Goal: Check status: Check status

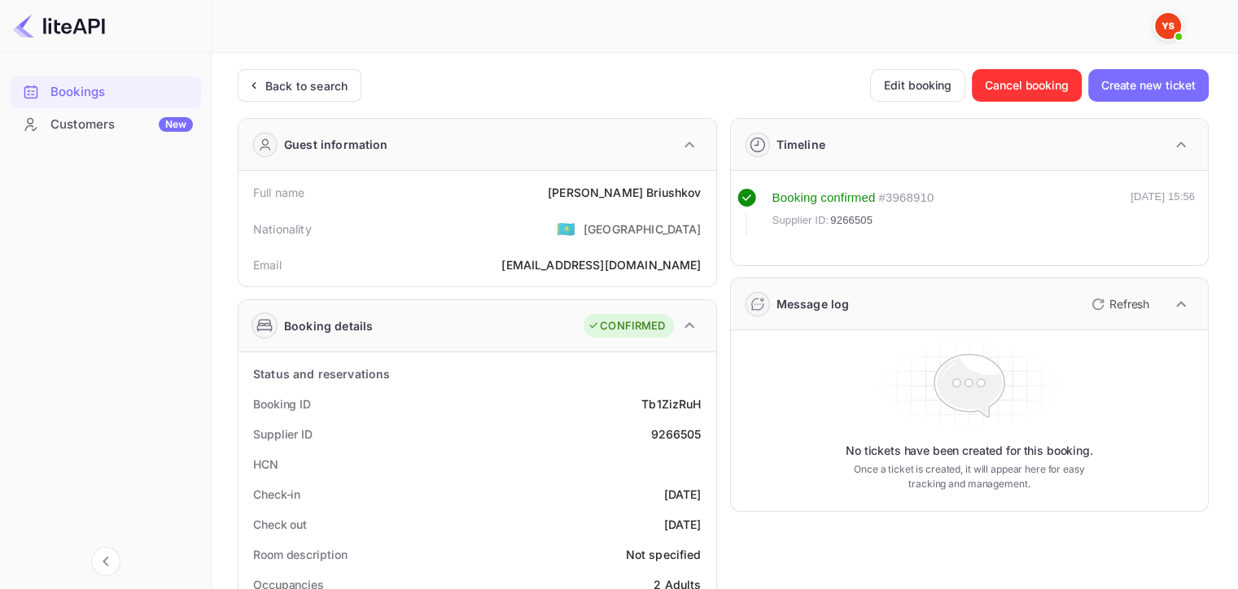
click at [300, 85] on div "Back to search" at bounding box center [306, 85] width 82 height 17
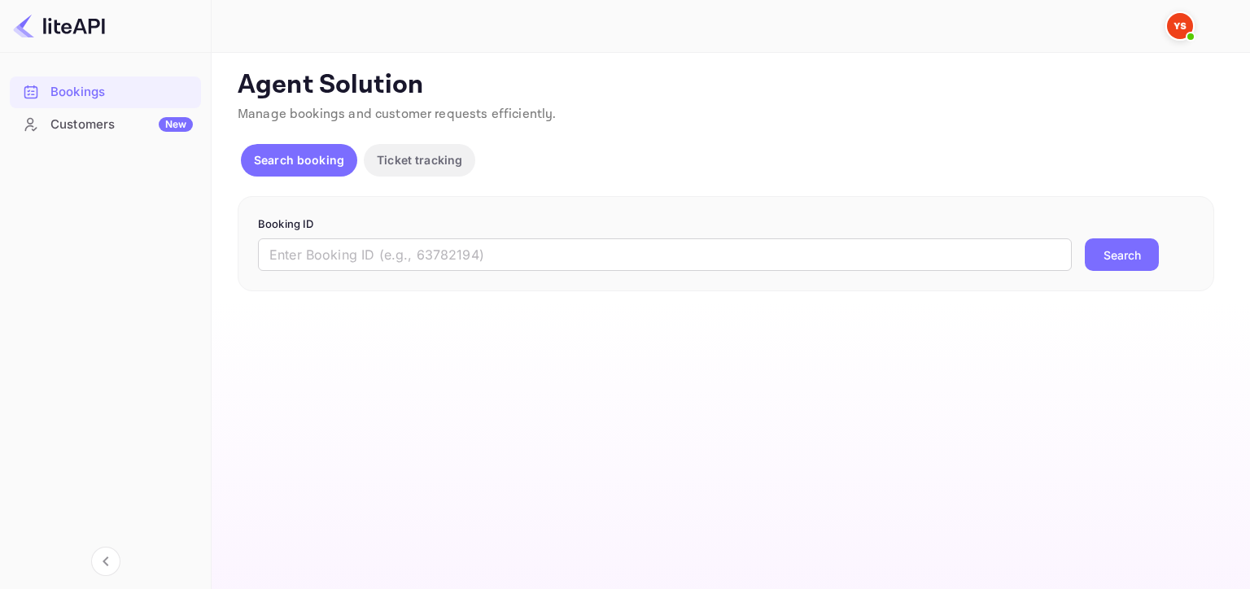
click at [457, 260] on input "text" at bounding box center [665, 254] width 814 height 33
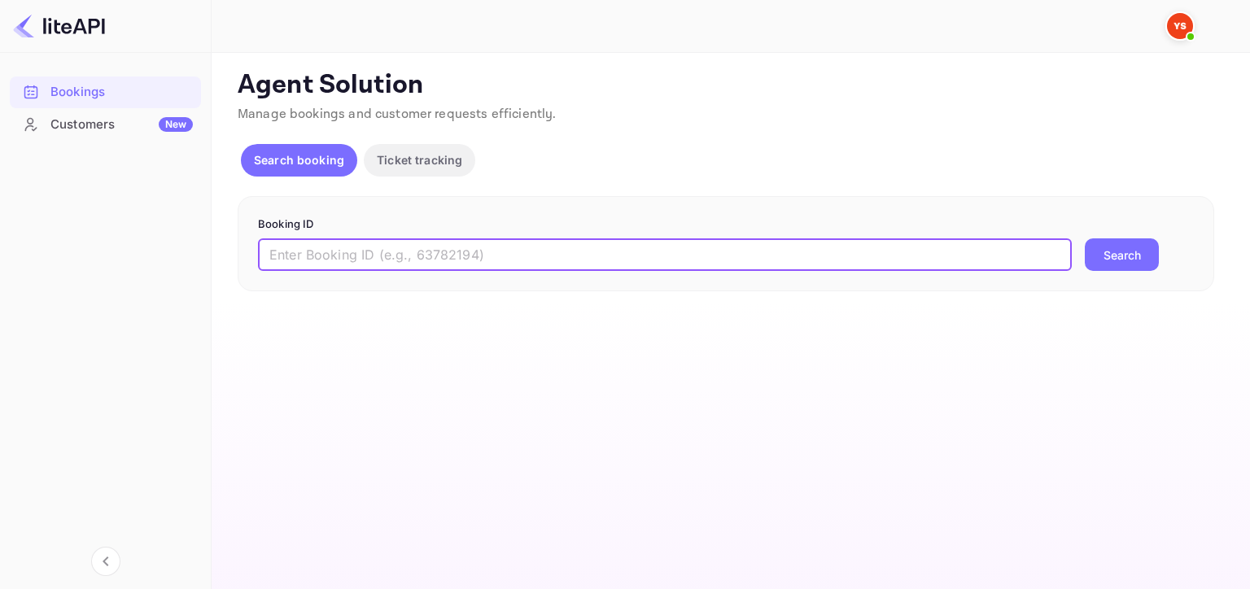
paste input "8910826"
type input "8910826"
click at [1085, 238] on button "Search" at bounding box center [1122, 254] width 74 height 33
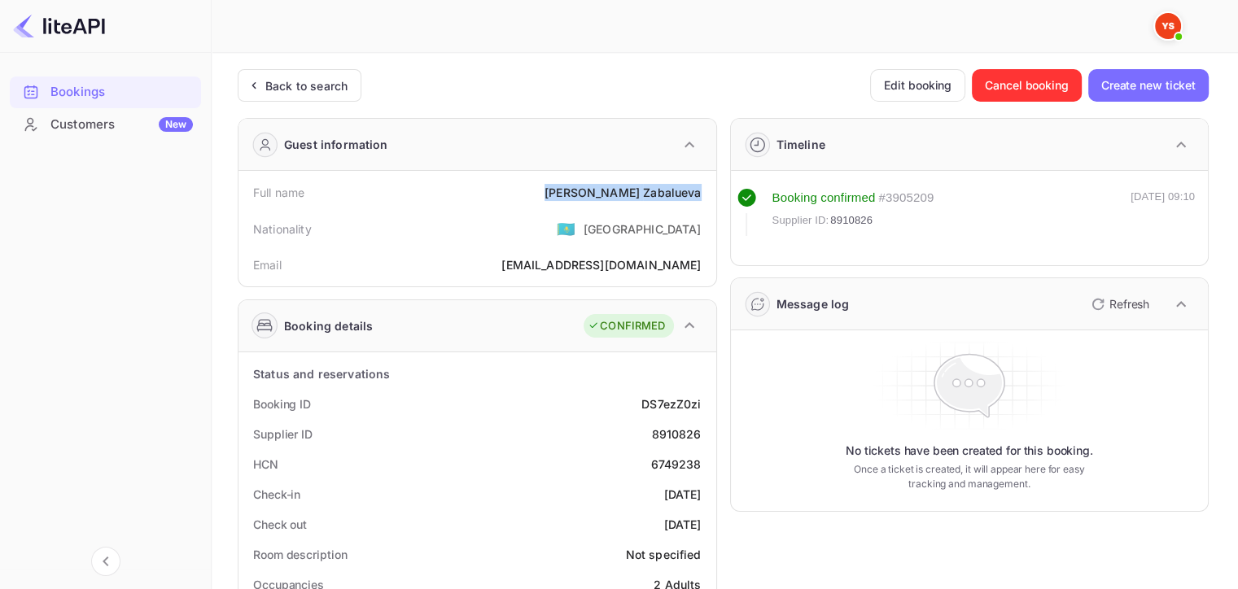
drag, startPoint x: 599, startPoint y: 186, endPoint x: 701, endPoint y: 195, distance: 102.2
click at [701, 195] on div "Full name [PERSON_NAME]" at bounding box center [477, 192] width 465 height 30
copy div "[PERSON_NAME]"
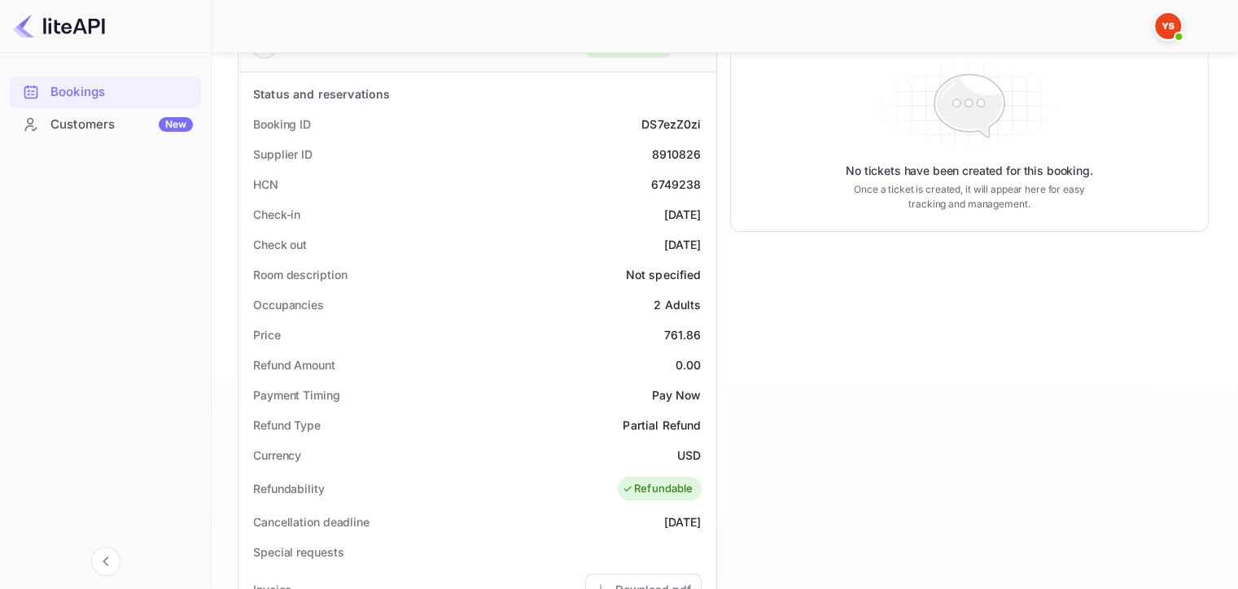
scroll to position [286, 0]
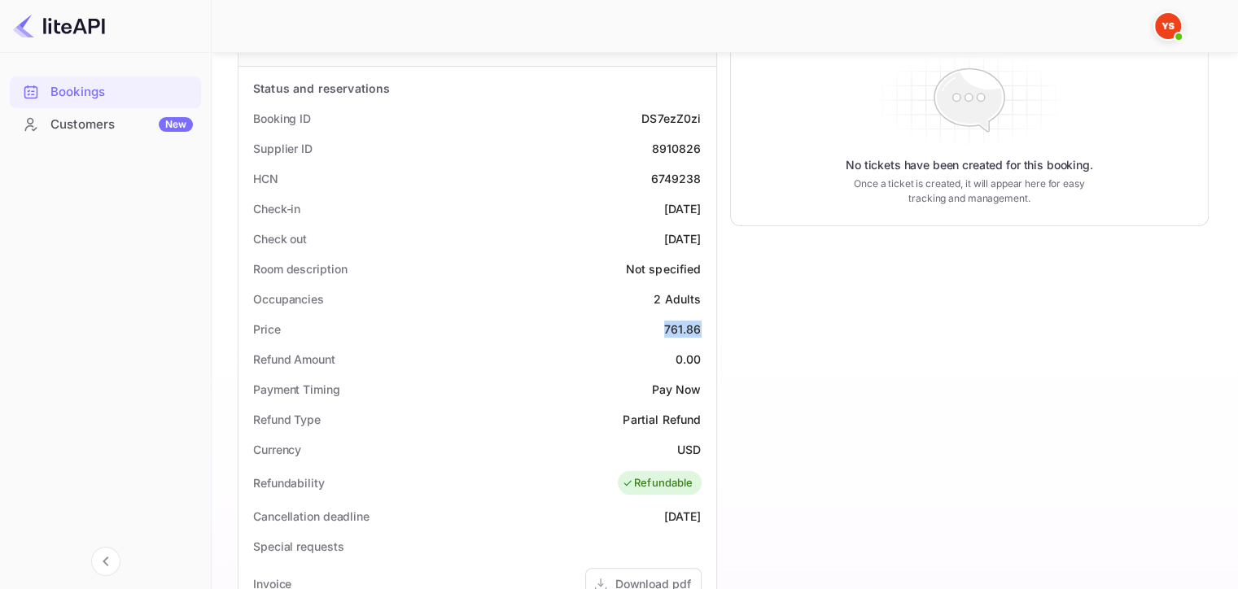
drag, startPoint x: 661, startPoint y: 322, endPoint x: 700, endPoint y: 322, distance: 39.1
click at [700, 322] on div "Price 761.86" at bounding box center [477, 329] width 465 height 30
copy div "761.86"
